Goal: Task Accomplishment & Management: Manage account settings

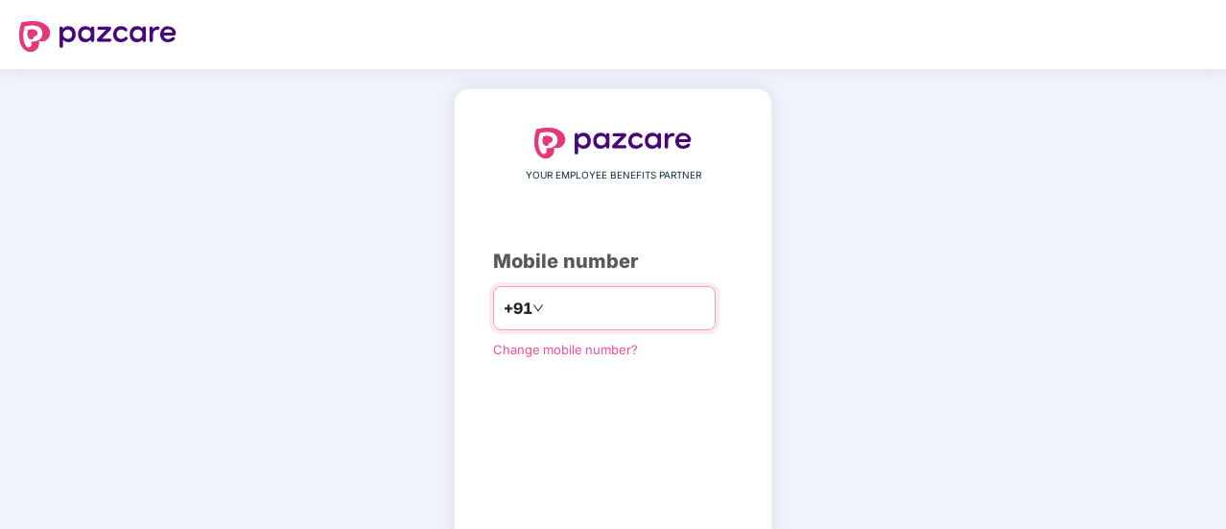
type input "**********"
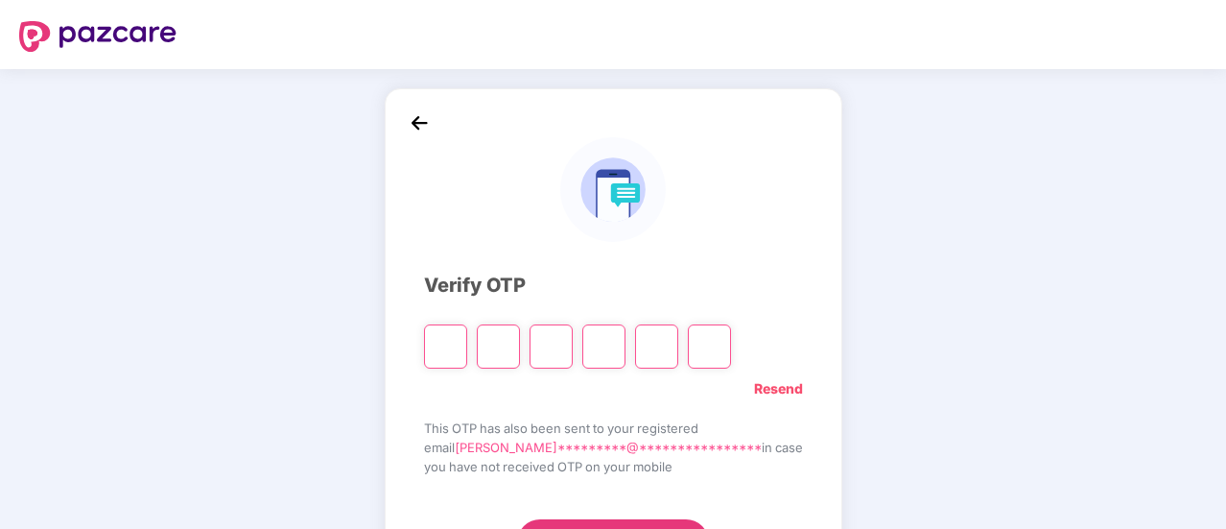
type input "*"
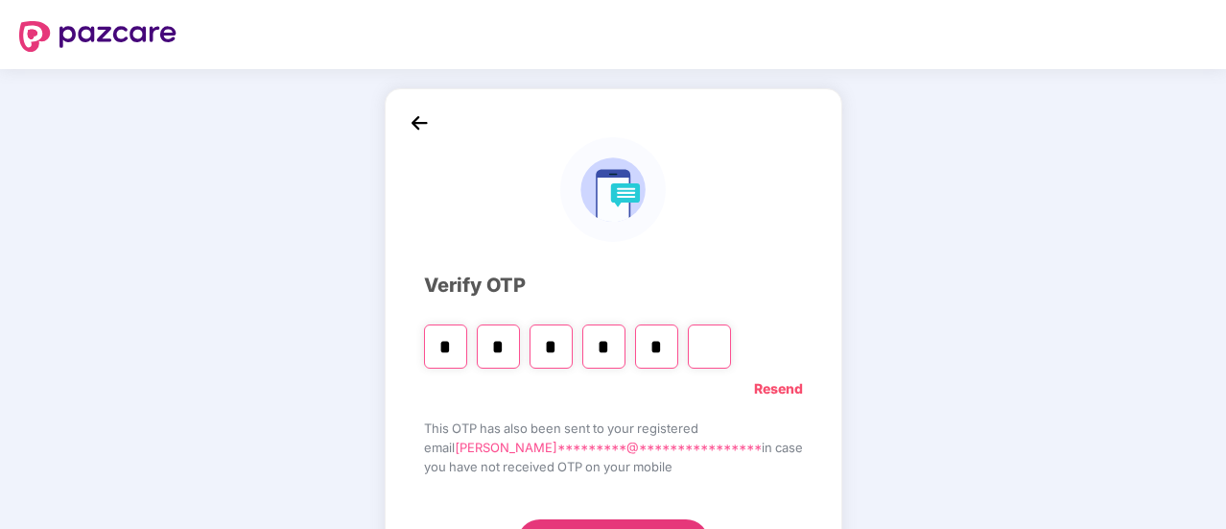
type input "*"
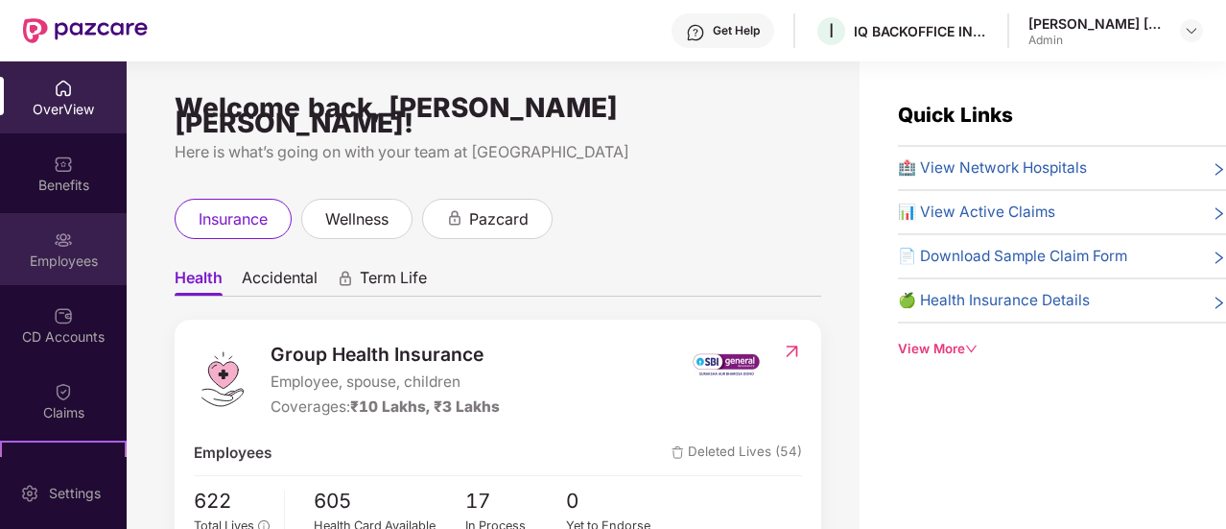
click at [48, 254] on div "Employees" at bounding box center [63, 260] width 127 height 19
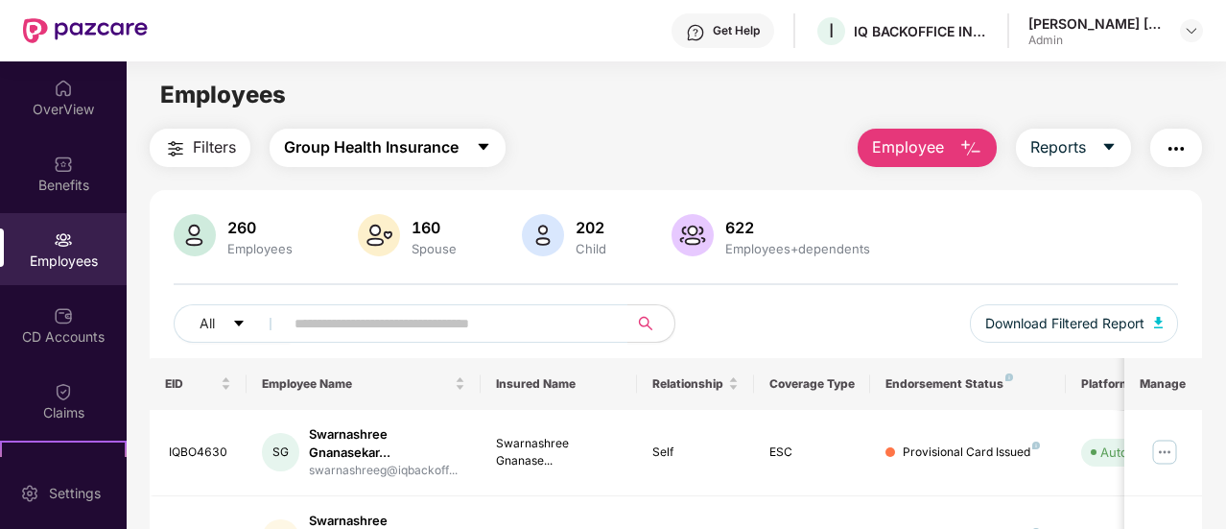
click at [397, 156] on span "Group Health Insurance" at bounding box center [371, 147] width 175 height 24
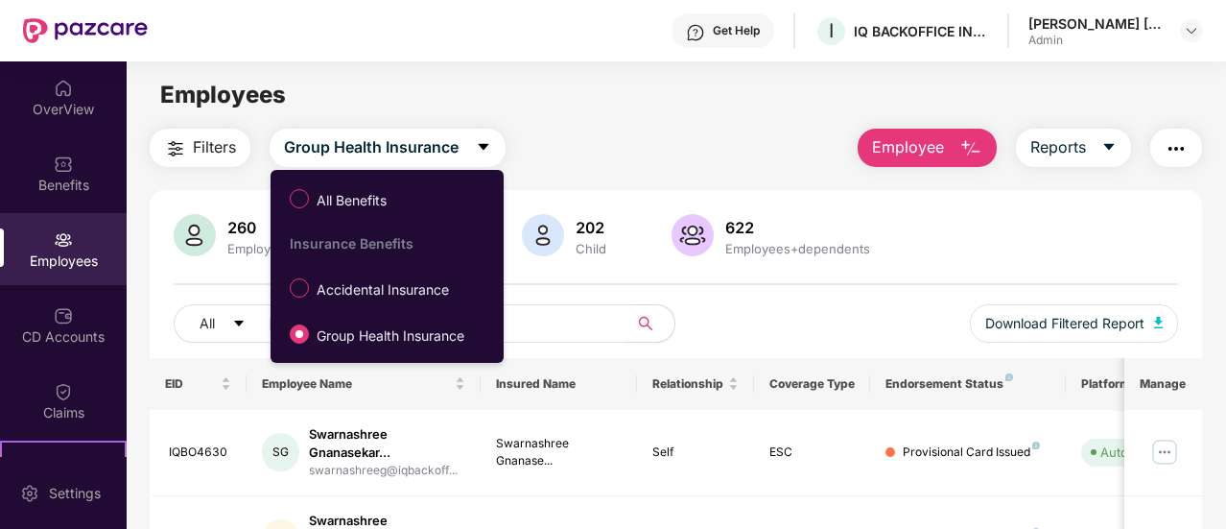
click at [664, 124] on main "Employees Filters Group Health Insurance Employee Reports 260 Employees 160 Spo…" at bounding box center [676, 325] width 1099 height 529
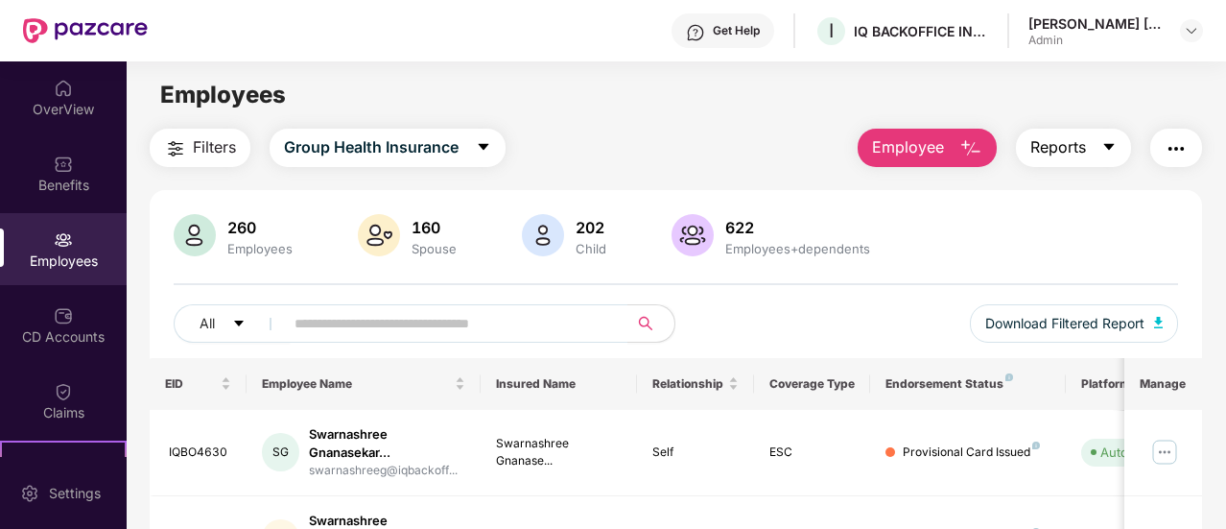
click at [1065, 149] on span "Reports" at bounding box center [1058, 147] width 56 height 24
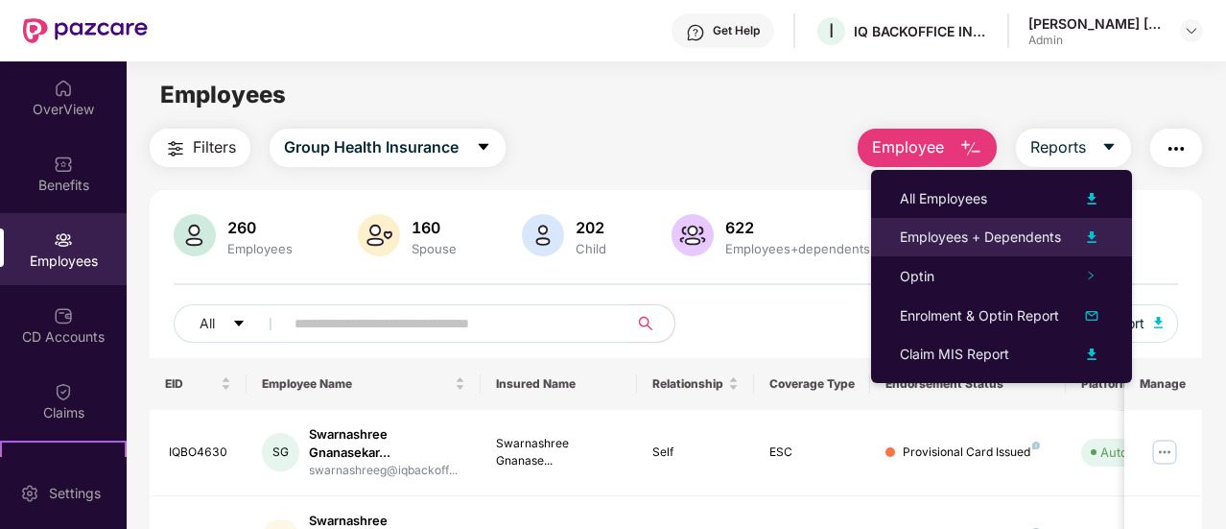
click at [980, 245] on div "Employees + Dependents" at bounding box center [980, 236] width 161 height 21
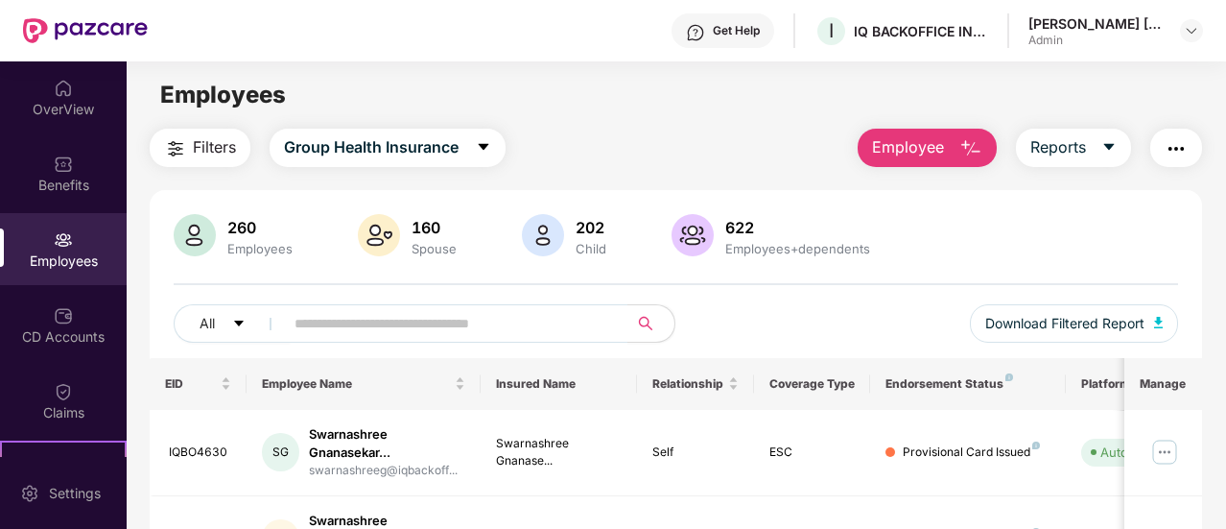
click at [944, 154] on span "Employee" at bounding box center [908, 147] width 72 height 24
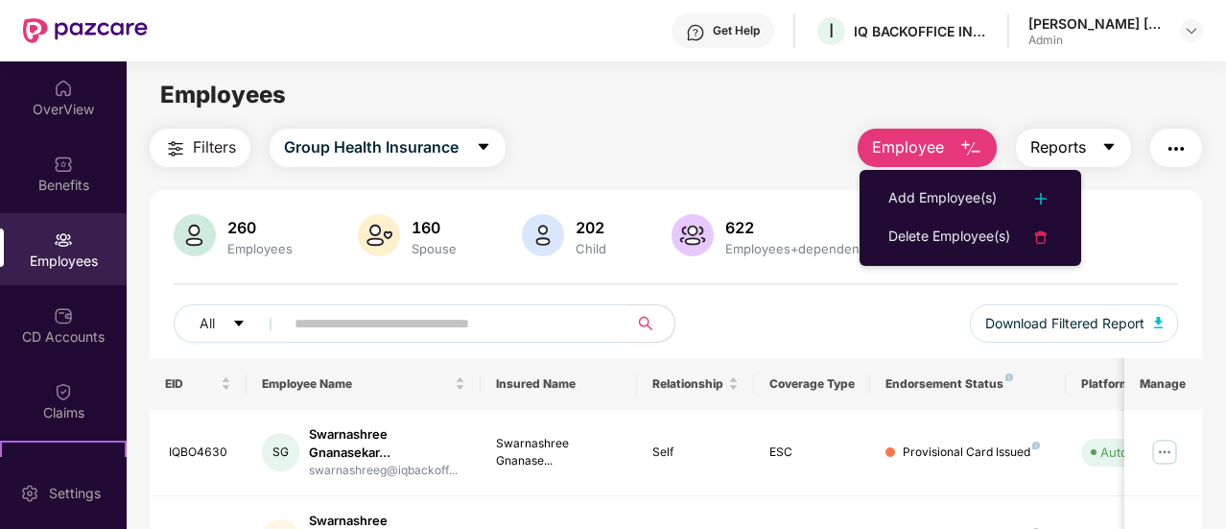
click at [1057, 146] on span "Reports" at bounding box center [1058, 147] width 56 height 24
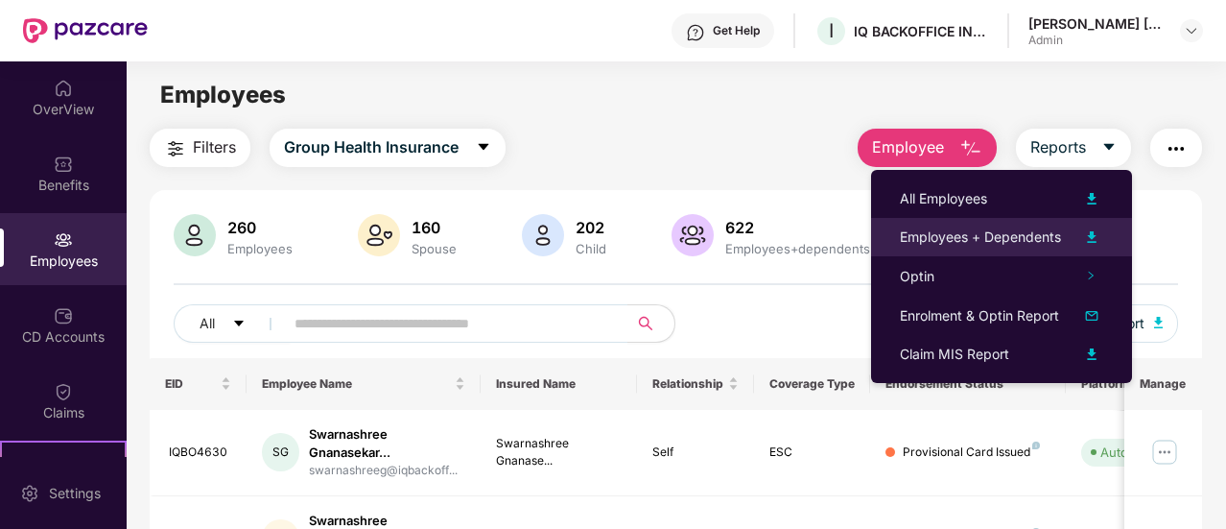
click at [1047, 233] on div "Employees + Dependents" at bounding box center [980, 236] width 161 height 21
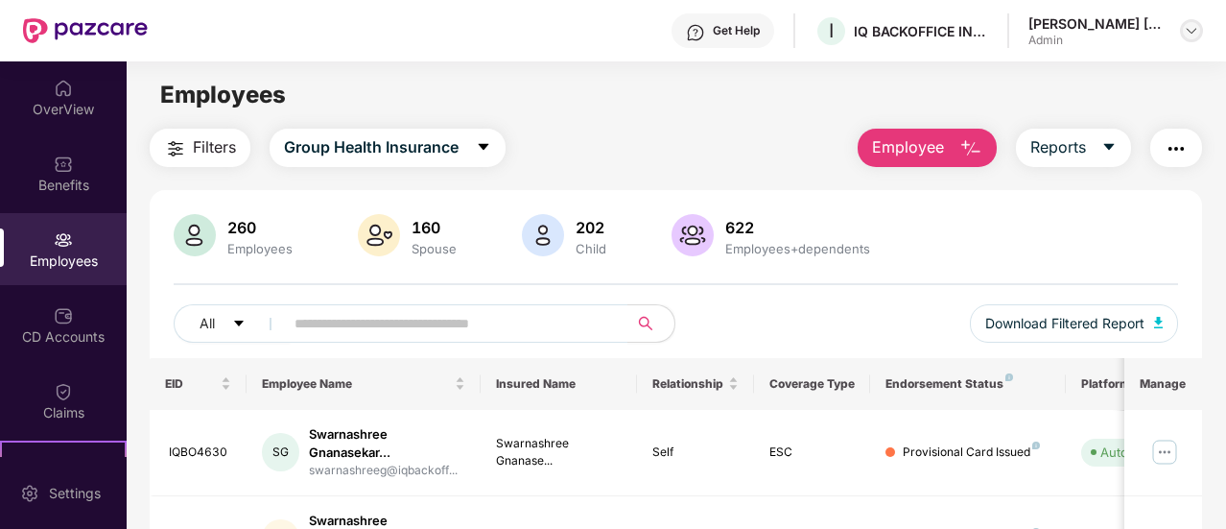
click at [1189, 35] on img at bounding box center [1191, 30] width 15 height 15
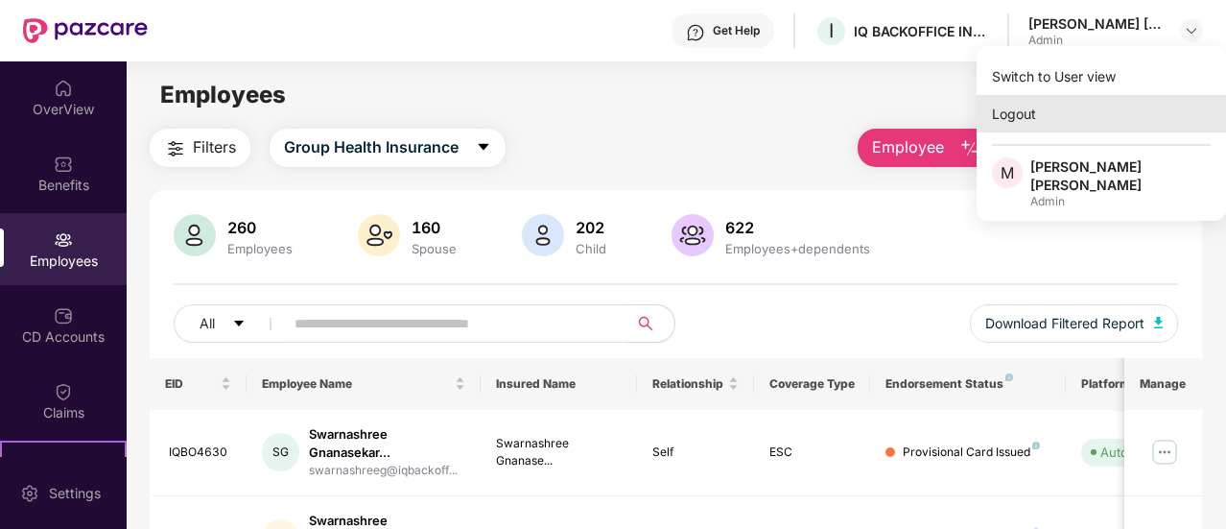
click at [1042, 120] on div "Logout" at bounding box center [1101, 113] width 249 height 37
